Goal: Information Seeking & Learning: Learn about a topic

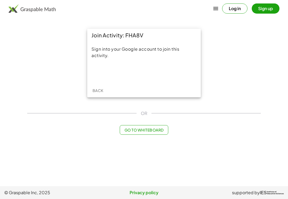
click at [126, 74] on div "Sign in with Google. Opens in new tab" at bounding box center [143, 73] width 49 height 12
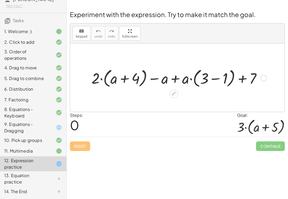
scroll to position [32, 0]
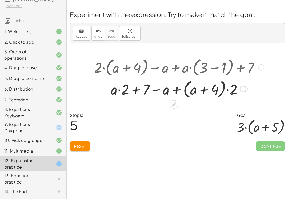
click at [80, 146] on span "Reset" at bounding box center [80, 146] width 12 height 5
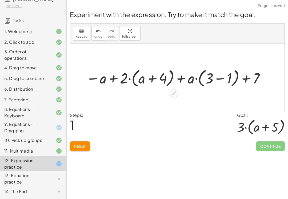
click at [84, 147] on span "Reset" at bounding box center [80, 146] width 12 height 5
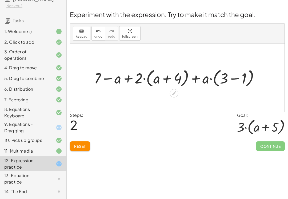
click at [81, 148] on span "Reset" at bounding box center [80, 146] width 12 height 5
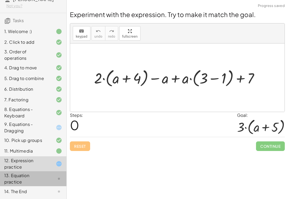
click at [12, 177] on div "13. Equation practice" at bounding box center [25, 178] width 43 height 13
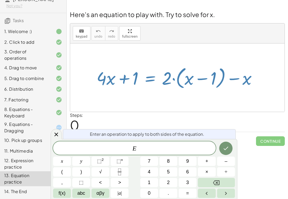
click at [244, 44] on div at bounding box center [177, 77] width 214 height 68
click at [263, 36] on div "keyboard keypad undo [PERSON_NAME] redo fullscreen" at bounding box center [177, 33] width 214 height 20
click at [227, 159] on span "–" at bounding box center [225, 161] width 3 height 7
click at [167, 179] on button "2" at bounding box center [168, 182] width 18 height 9
click at [229, 149] on icon "Done" at bounding box center [226, 148] width 6 height 6
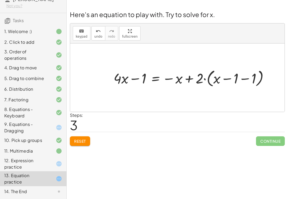
click at [53, 192] on div at bounding box center [54, 191] width 15 height 6
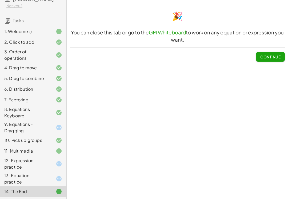
click at [22, 131] on div "9. Equations - Dragging" at bounding box center [25, 127] width 43 height 13
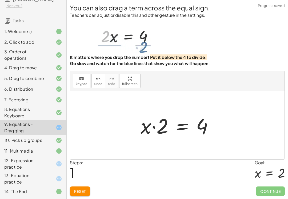
click at [36, 164] on div "12. Expression practice" at bounding box center [25, 163] width 43 height 13
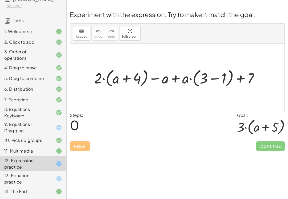
click at [18, 33] on div "1. Welcome :)" at bounding box center [25, 31] width 43 height 6
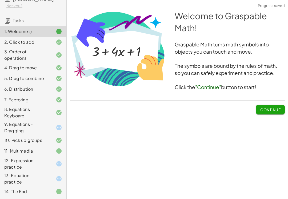
click at [20, 46] on div "2. Click to add" at bounding box center [33, 42] width 66 height 11
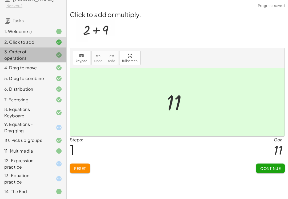
click at [16, 54] on div "3. Order of operations" at bounding box center [25, 55] width 43 height 13
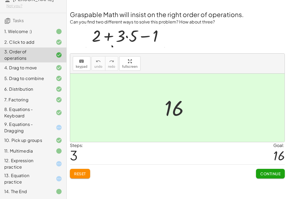
click at [18, 69] on div "4. Drag to move" at bounding box center [25, 68] width 43 height 6
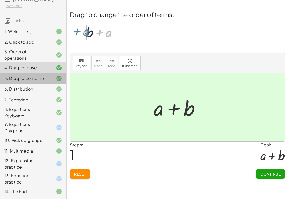
click at [22, 79] on div "5. Drag to combine" at bounding box center [25, 78] width 43 height 6
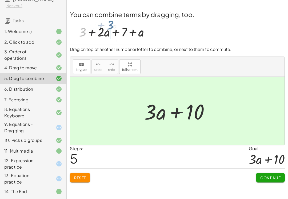
click at [15, 90] on div "6. Distribution" at bounding box center [25, 89] width 43 height 6
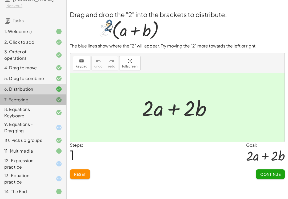
click at [22, 99] on div "7. Factoring" at bounding box center [25, 100] width 43 height 6
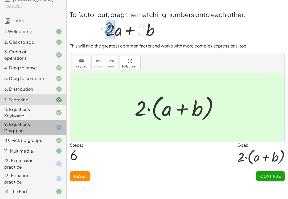
click at [25, 125] on div "9. Equations - Dragging" at bounding box center [25, 127] width 43 height 13
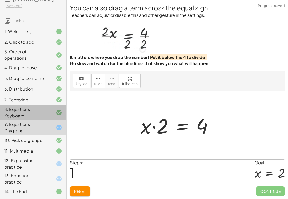
click at [32, 113] on div "8. Equations - Keyboard" at bounding box center [25, 112] width 43 height 13
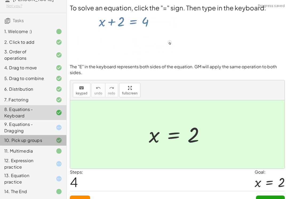
click at [23, 142] on div "10. Pick up groups" at bounding box center [25, 140] width 43 height 6
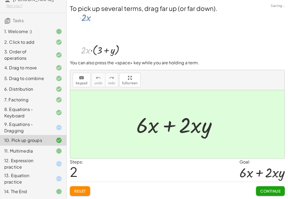
click at [30, 151] on div "11. Multimedia" at bounding box center [25, 151] width 43 height 6
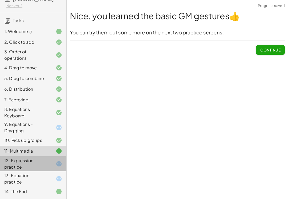
click at [17, 161] on div "12. Expression practice" at bounding box center [25, 163] width 43 height 13
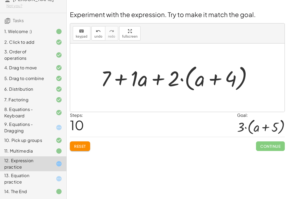
click at [73, 142] on button "Reset" at bounding box center [80, 146] width 20 height 10
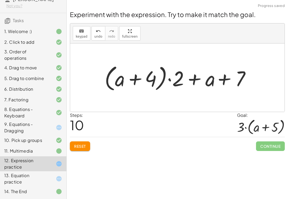
click at [83, 144] on span "Reset" at bounding box center [80, 146] width 12 height 5
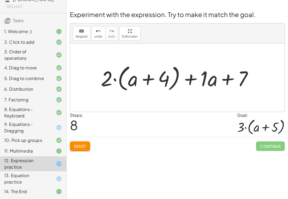
click at [76, 148] on span "Reset" at bounding box center [80, 146] width 12 height 5
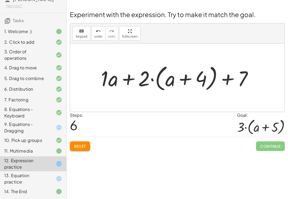
click at [83, 144] on span "Reset" at bounding box center [80, 146] width 12 height 5
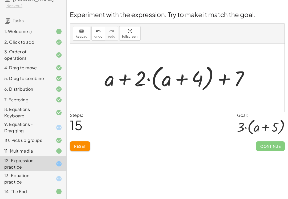
click at [274, 147] on span "Continue" at bounding box center [270, 146] width 29 height 10
click at [258, 163] on div "Welcome to Graspable Math! Graspable Math turns math symbols into objects you c…" at bounding box center [177, 99] width 221 height 199
click at [89, 144] on button "Reset" at bounding box center [80, 146] width 20 height 10
click at [89, 144] on div "Reset Continue" at bounding box center [177, 144] width 215 height 14
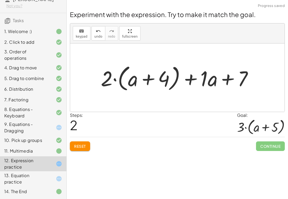
click at [89, 150] on button "Reset" at bounding box center [80, 146] width 20 height 10
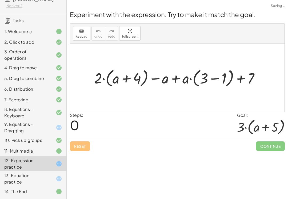
click at [89, 151] on div "Experiment with the expression. Try to make it match the goal. keyboard keypad …" at bounding box center [177, 80] width 221 height 147
click at [88, 147] on div "Reset Continue" at bounding box center [177, 144] width 215 height 14
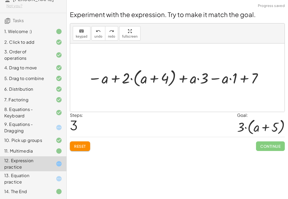
click at [210, 34] on div "keyboard keypad undo [PERSON_NAME] redo fullscreen" at bounding box center [177, 33] width 214 height 20
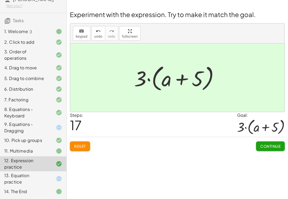
click at [274, 146] on span "Continue" at bounding box center [270, 146] width 20 height 5
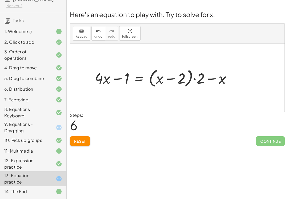
click at [217, 177] on div "Welcome to Graspable Math! Graspable Math turns math symbols into objects you c…" at bounding box center [177, 99] width 221 height 199
click at [36, 193] on div "14. The End" at bounding box center [25, 191] width 43 height 6
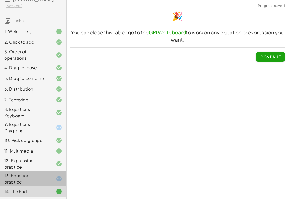
click at [20, 178] on div "13. Equation practice" at bounding box center [25, 178] width 43 height 13
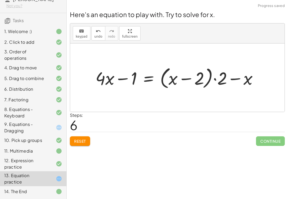
click at [78, 143] on span "Reset" at bounding box center [80, 141] width 12 height 5
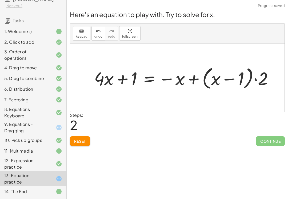
click at [76, 128] on span "2" at bounding box center [74, 125] width 8 height 16
click at [79, 139] on span "Reset" at bounding box center [80, 141] width 12 height 5
click at [77, 143] on span "Reset" at bounding box center [80, 141] width 12 height 5
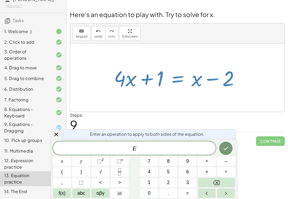
click at [226, 161] on span "–" at bounding box center [225, 161] width 3 height 7
click at [170, 181] on button "2" at bounding box center [168, 182] width 18 height 9
click at [226, 144] on button "Done" at bounding box center [225, 148] width 13 height 13
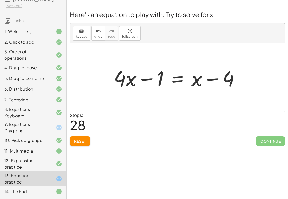
click at [86, 144] on button "Reset" at bounding box center [80, 141] width 20 height 10
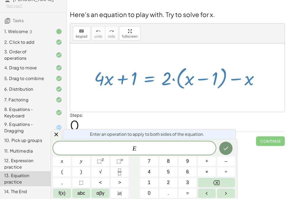
click at [200, 91] on div at bounding box center [178, 77] width 175 height 27
click at [224, 148] on icon "Done" at bounding box center [226, 148] width 6 height 6
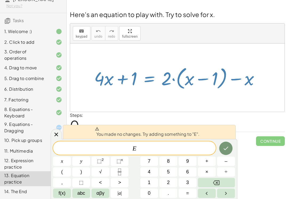
click at [228, 160] on button "–" at bounding box center [226, 160] width 18 height 9
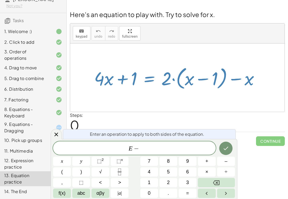
click at [171, 179] on button "2" at bounding box center [168, 182] width 18 height 9
click at [224, 150] on icon "Done" at bounding box center [226, 148] width 6 height 6
